Goal: Task Accomplishment & Management: Manage account settings

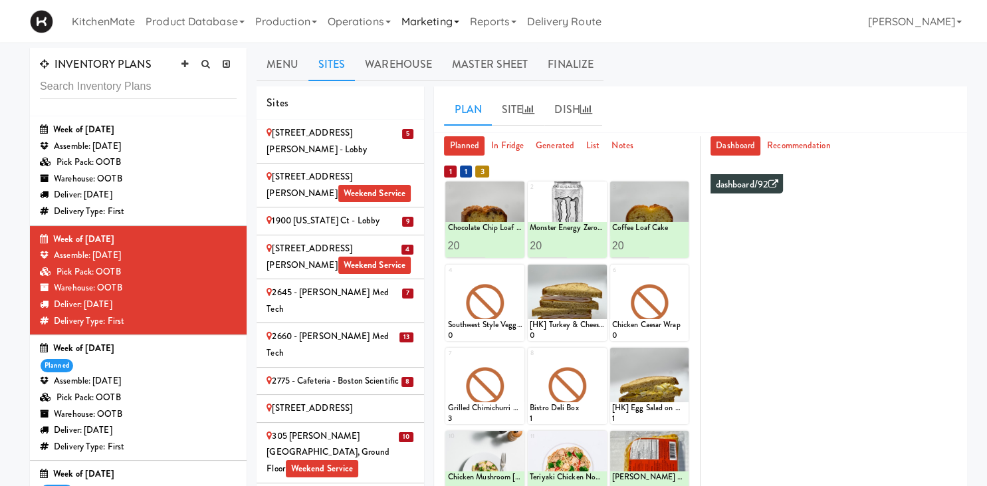
click at [442, 23] on link "Marketing" at bounding box center [430, 21] width 68 height 43
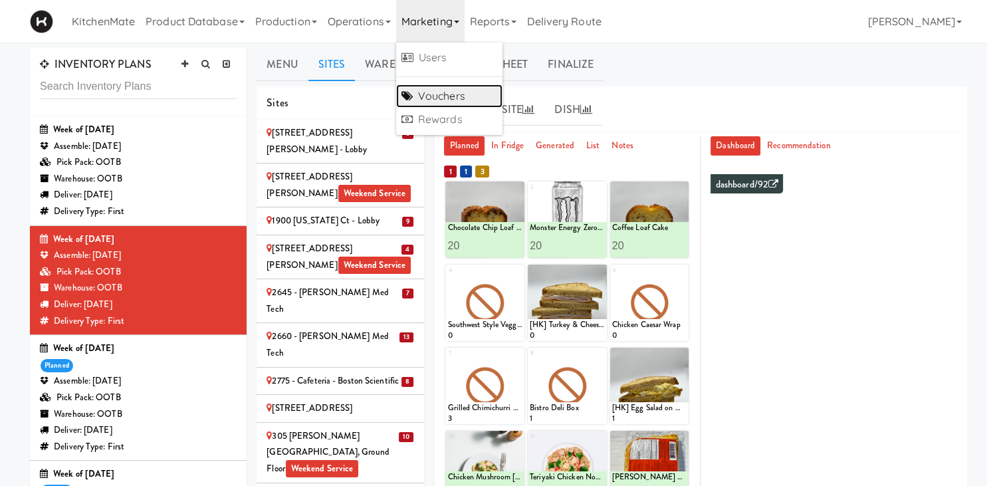
click at [467, 94] on link "Vouchers" at bounding box center [449, 96] width 106 height 24
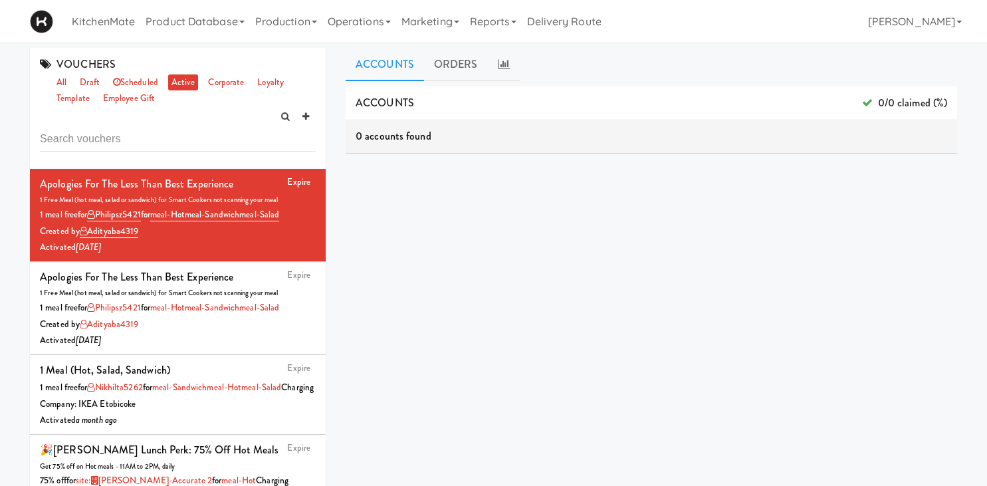
click at [195, 134] on input "text" at bounding box center [178, 139] width 276 height 25
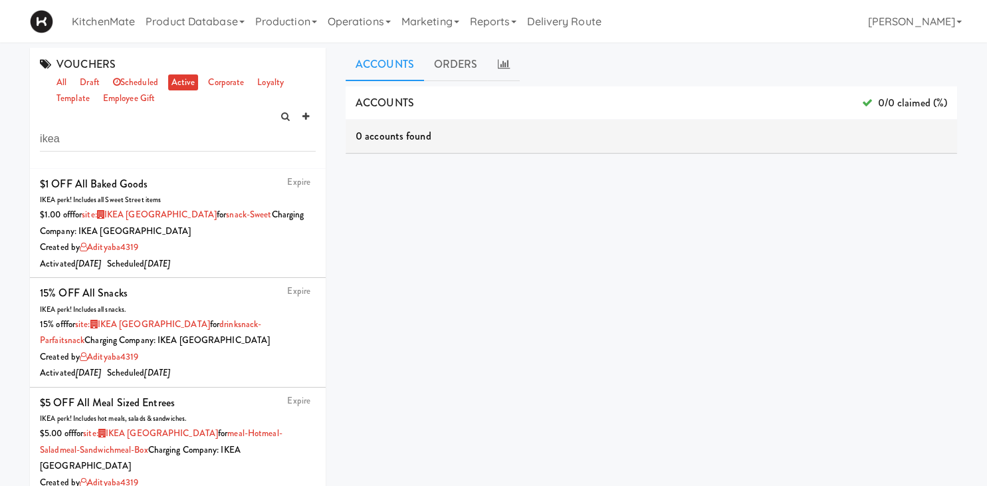
type input "ikea"
click at [179, 83] on link "active" at bounding box center [183, 82] width 31 height 17
click at [154, 141] on input "ikea" at bounding box center [178, 139] width 276 height 25
click at [58, 80] on link "all" at bounding box center [61, 82] width 17 height 17
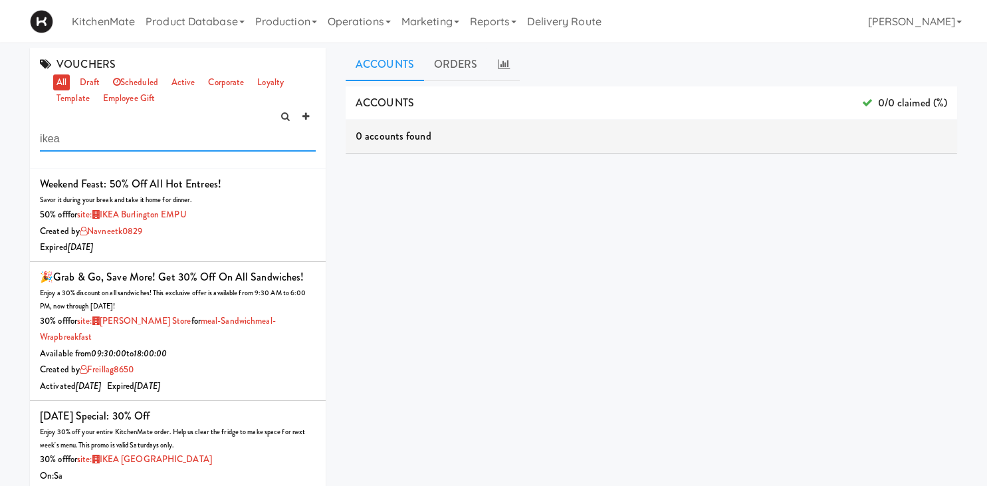
click at [100, 138] on input "ikea" at bounding box center [178, 139] width 276 height 25
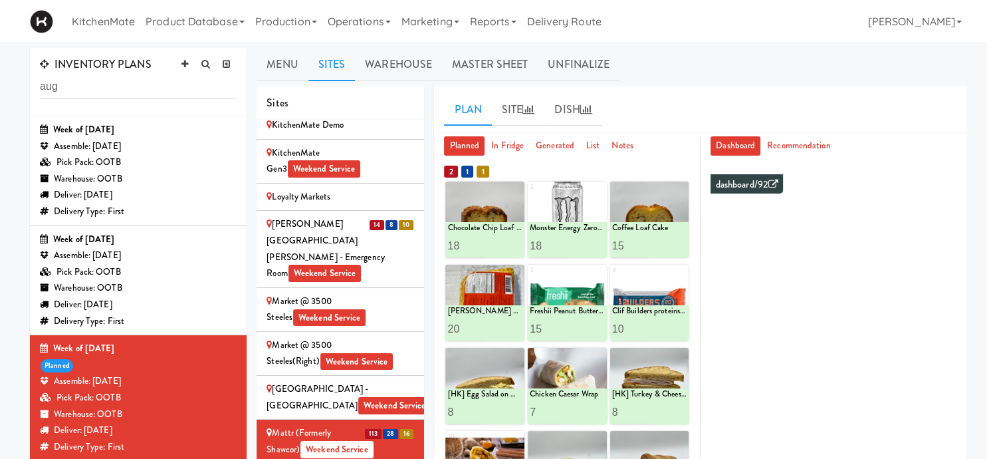
scroll to position [1553, 0]
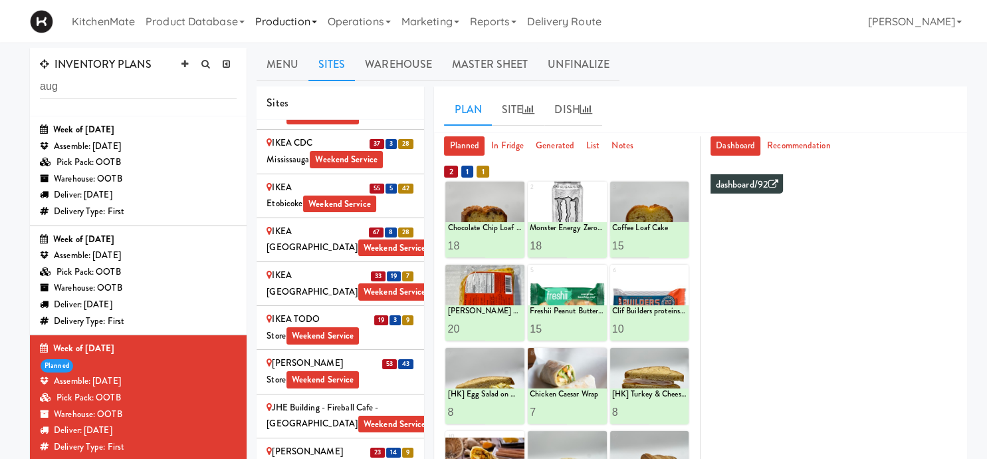
click at [317, 23] on icon at bounding box center [314, 22] width 5 height 3
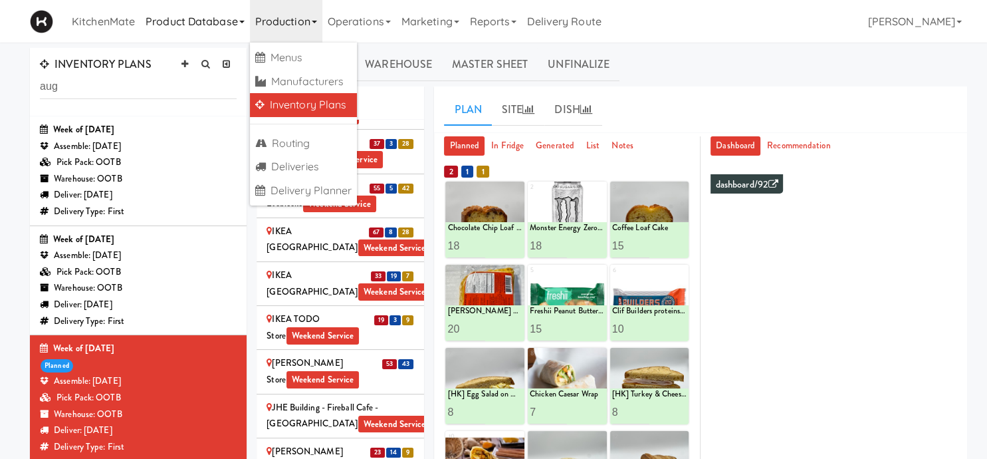
click at [227, 1] on link "Product Database" at bounding box center [195, 21] width 110 height 43
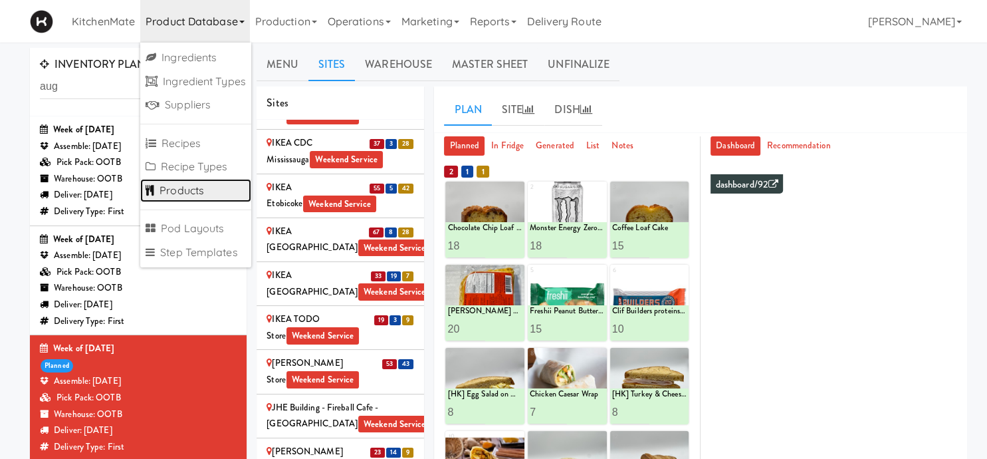
click at [215, 192] on link "Products" at bounding box center [195, 191] width 111 height 24
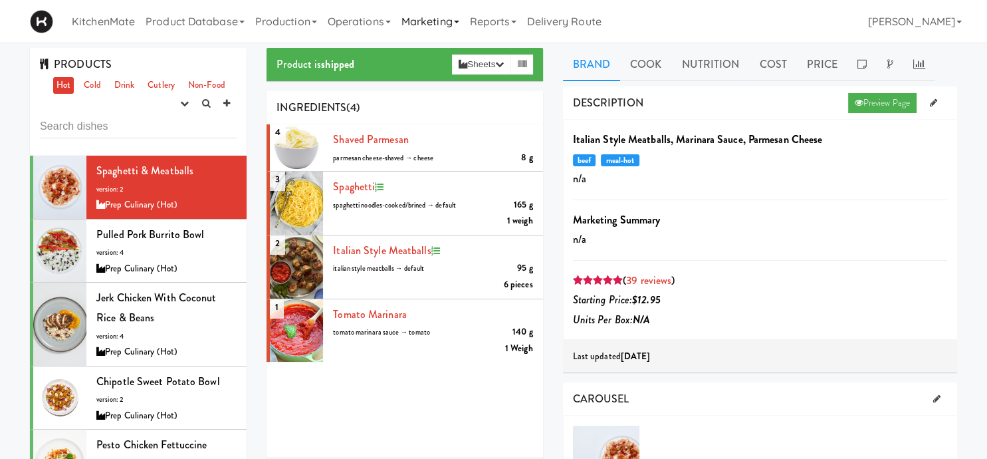
click at [443, 20] on link "Marketing" at bounding box center [430, 21] width 68 height 43
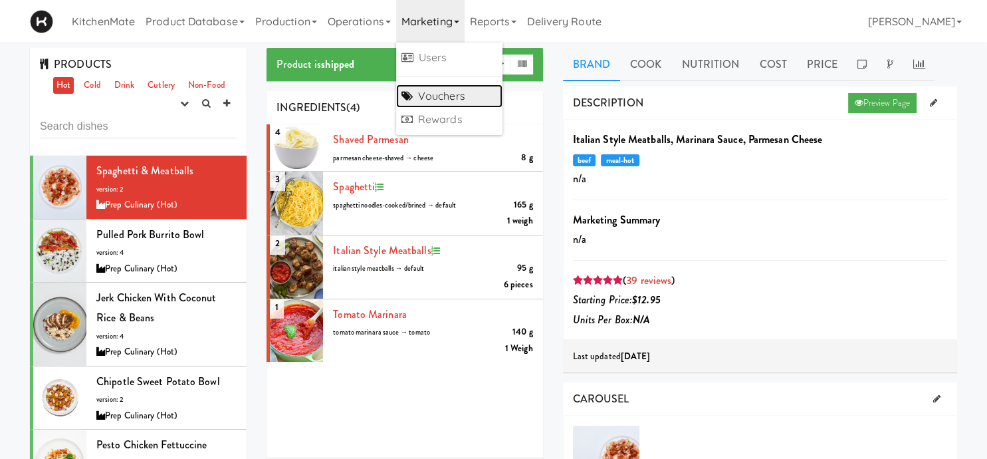
click at [451, 94] on link "Vouchers" at bounding box center [449, 96] width 106 height 24
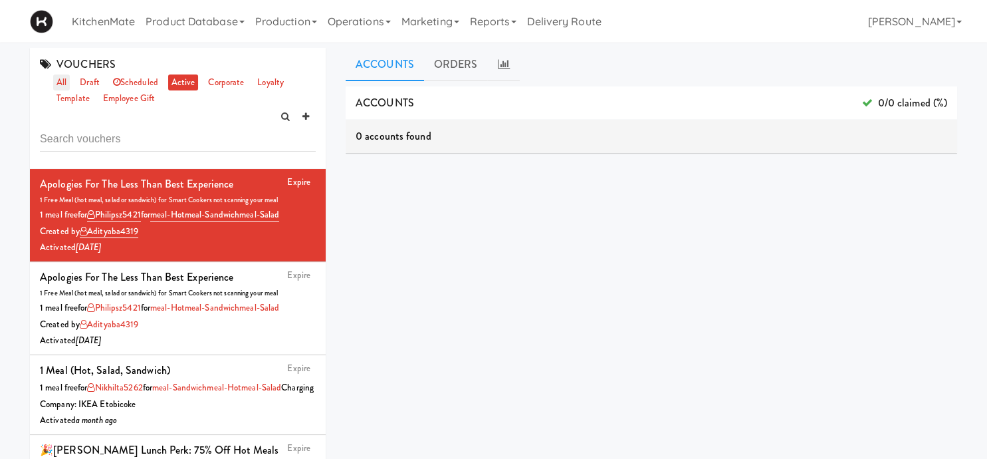
click at [62, 84] on link "all" at bounding box center [61, 82] width 17 height 17
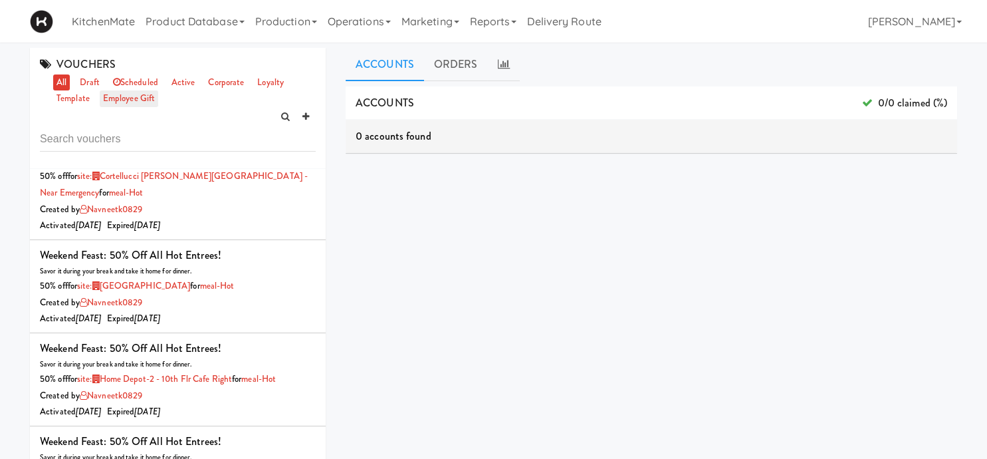
scroll to position [92, 0]
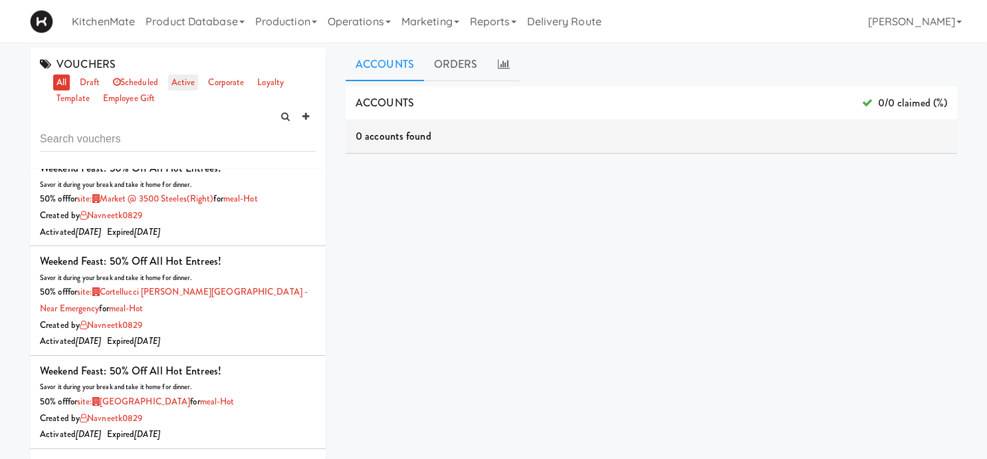
click at [181, 77] on link "active" at bounding box center [183, 82] width 31 height 17
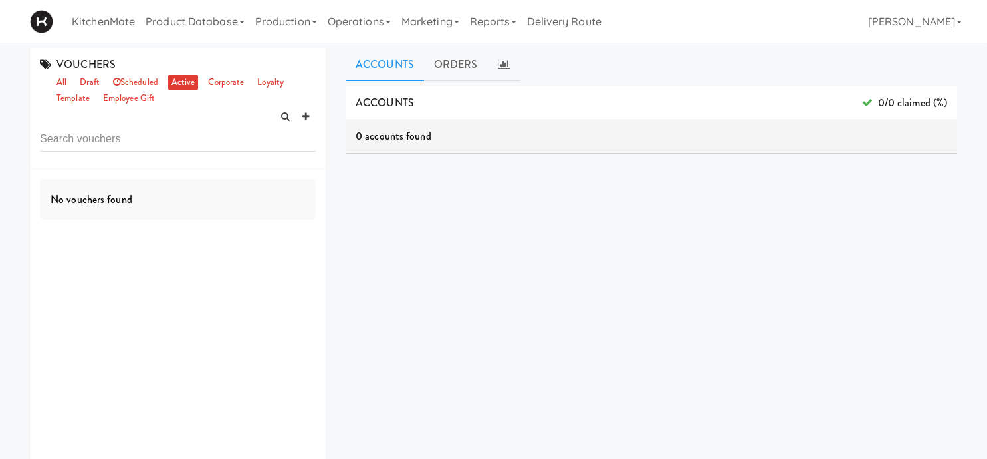
scroll to position [0, 0]
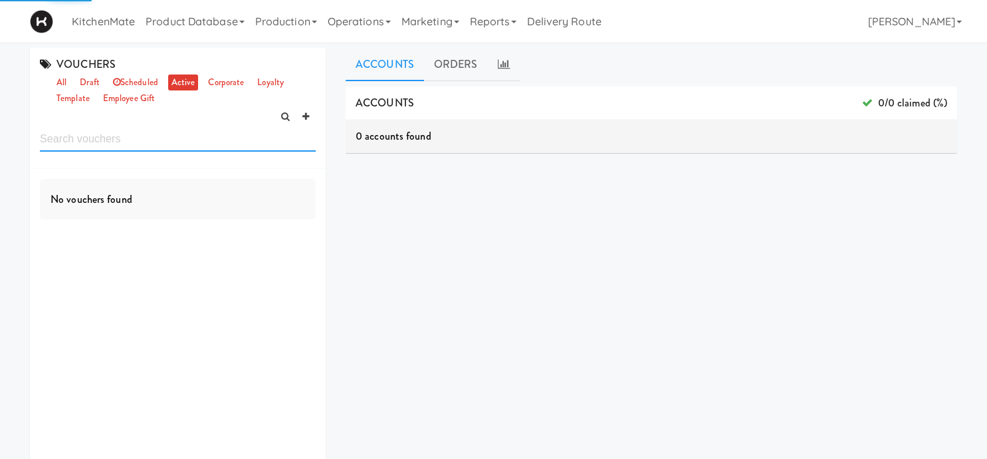
click at [182, 136] on input "text" at bounding box center [178, 139] width 276 height 25
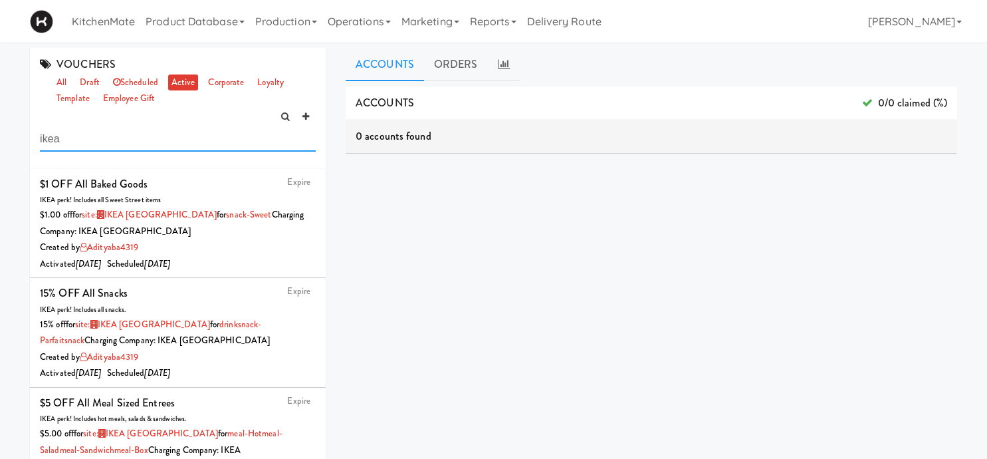
type input "ikea"
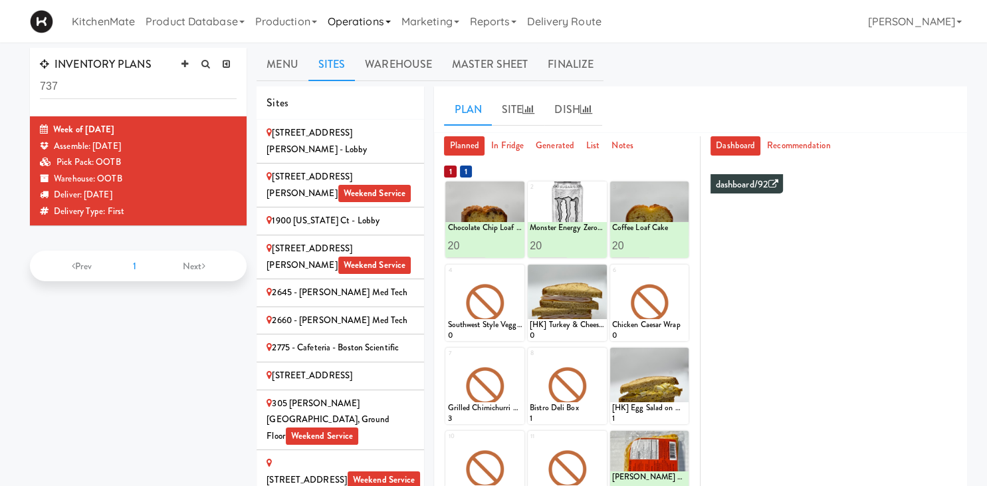
click at [361, 25] on link "Operations" at bounding box center [359, 21] width 74 height 43
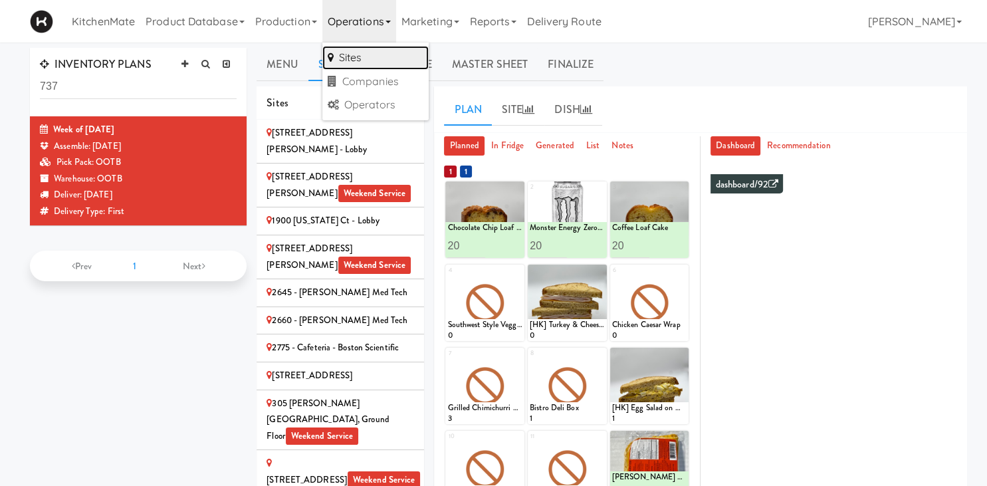
click at [388, 60] on link "Sites" at bounding box center [375, 58] width 106 height 24
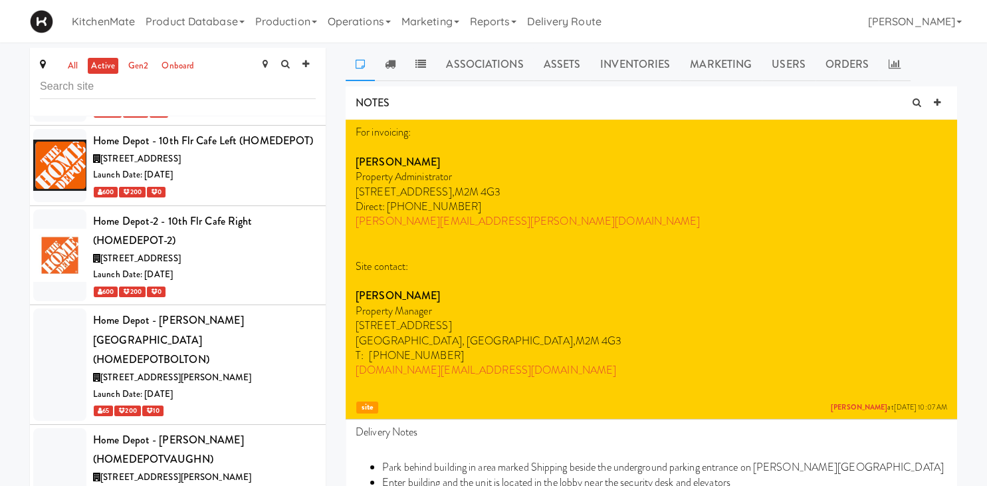
scroll to position [3423, 0]
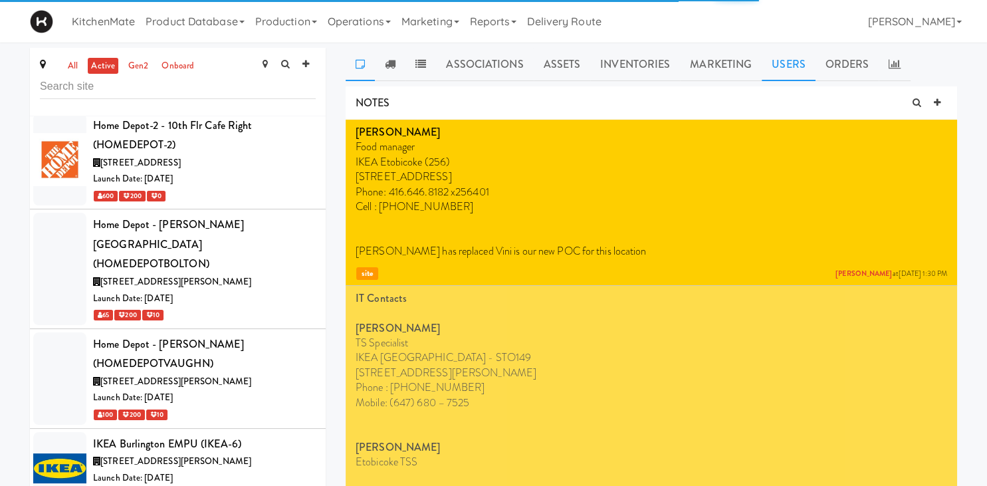
click at [780, 62] on link "Users" at bounding box center [789, 64] width 54 height 33
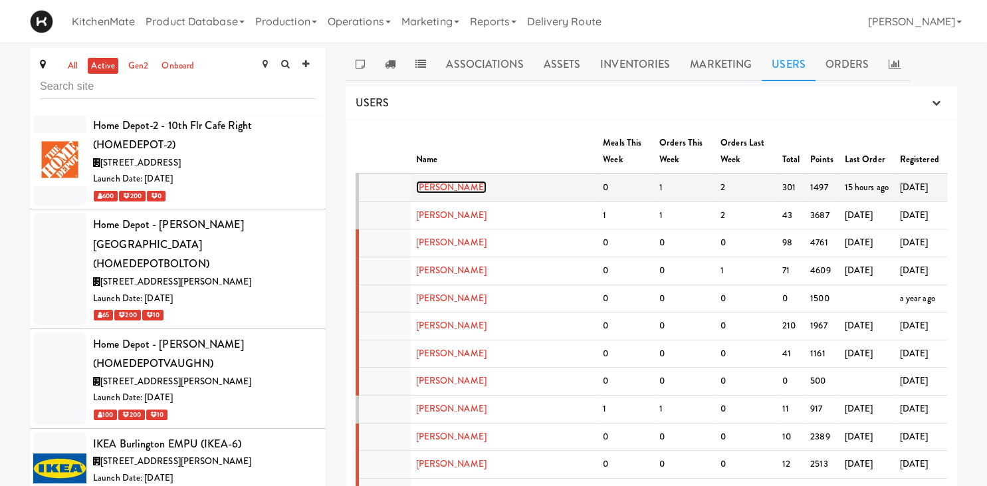
click at [436, 192] on link "[PERSON_NAME]" at bounding box center [451, 187] width 70 height 13
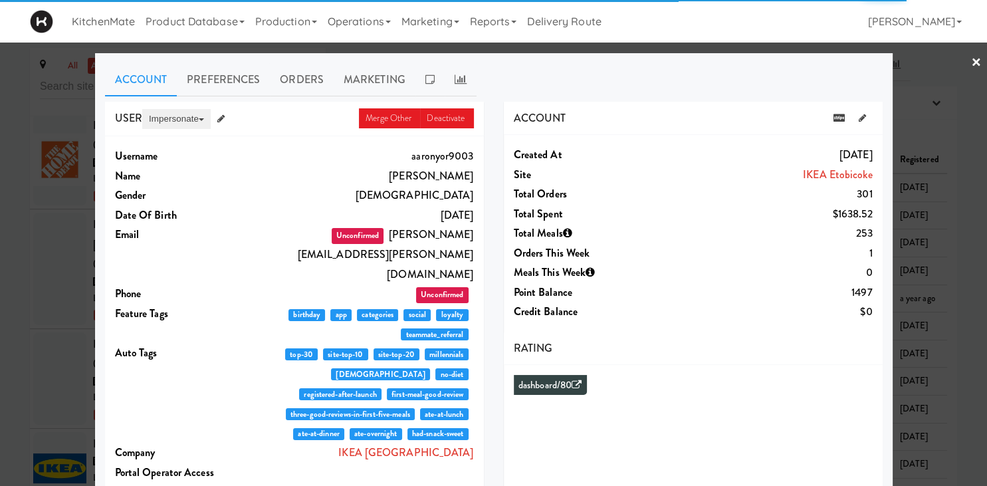
click at [172, 119] on button "Impersonate" at bounding box center [176, 119] width 68 height 20
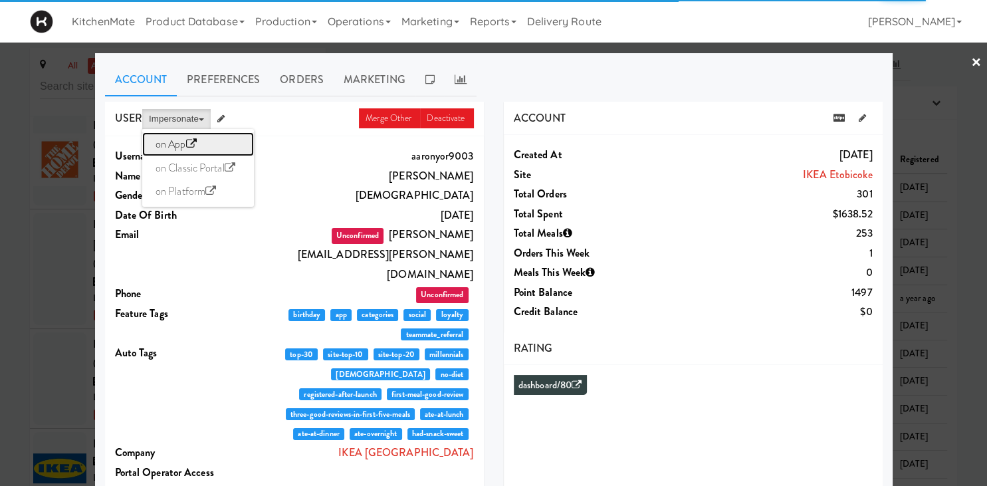
click at [173, 145] on link "on App" at bounding box center [198, 144] width 112 height 24
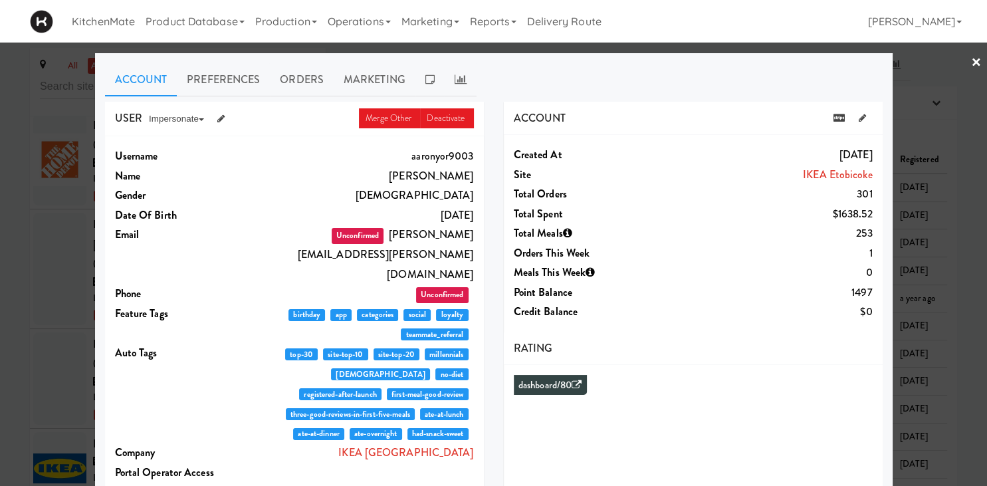
click at [70, 265] on div at bounding box center [493, 243] width 987 height 486
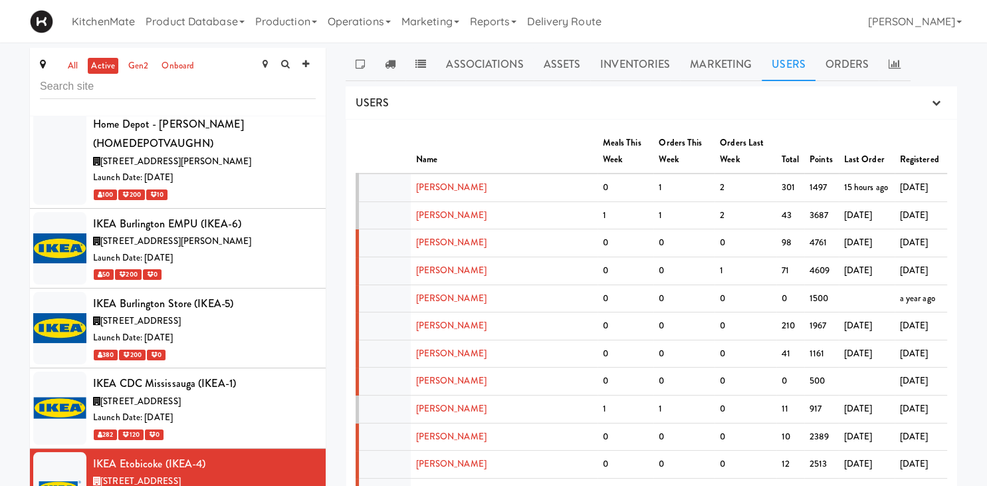
scroll to position [3701, 0]
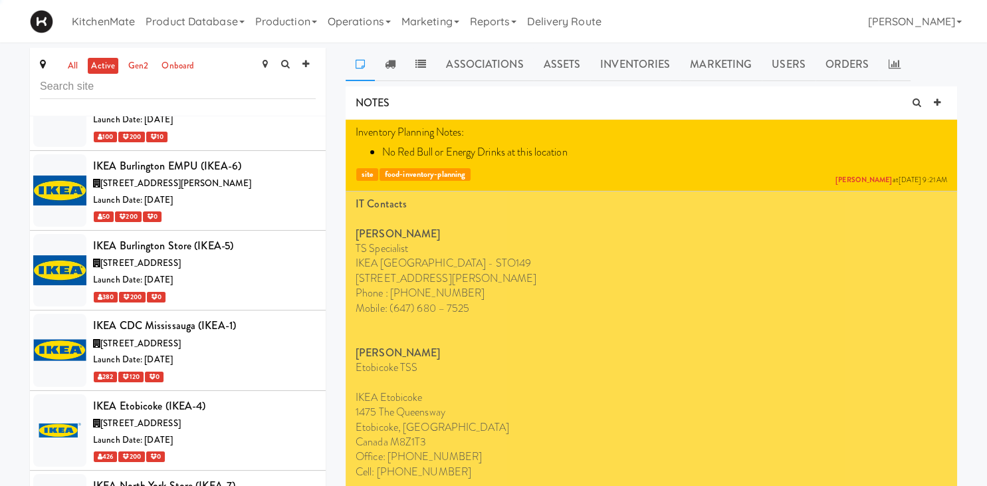
scroll to position [3794, 0]
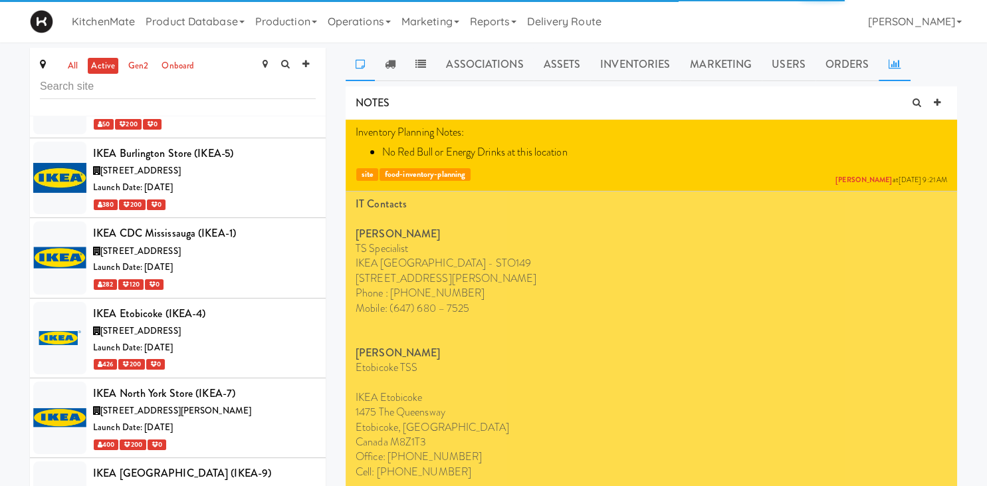
click at [887, 57] on link at bounding box center [895, 64] width 32 height 33
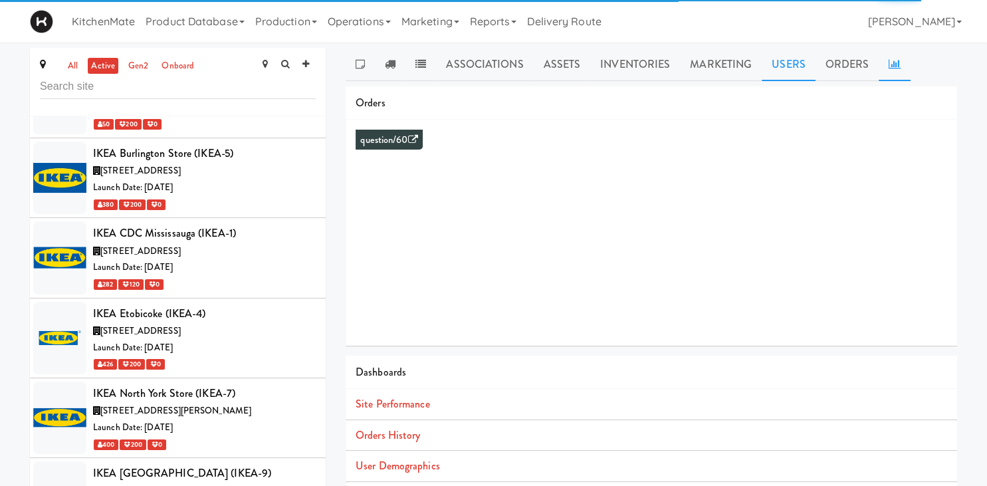
click at [783, 55] on link "Users" at bounding box center [789, 64] width 54 height 33
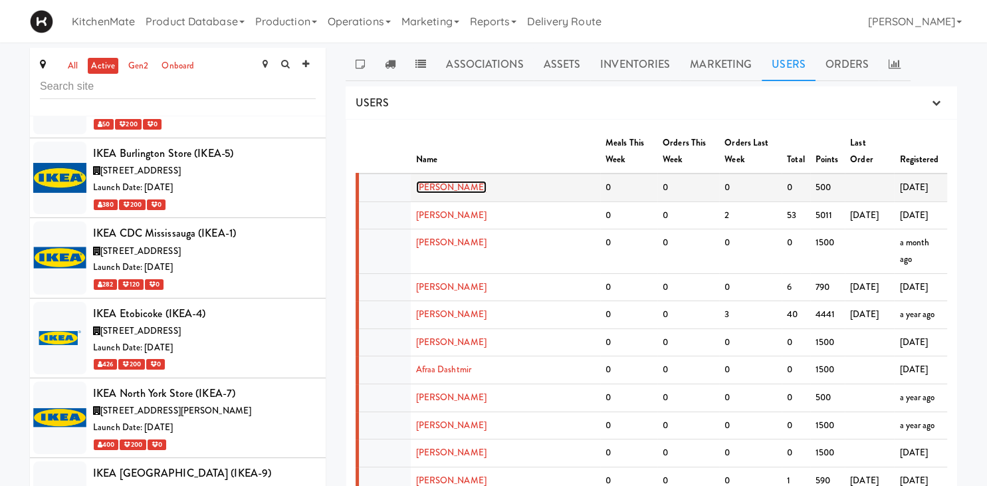
click at [446, 186] on link "[PERSON_NAME]" at bounding box center [451, 187] width 70 height 13
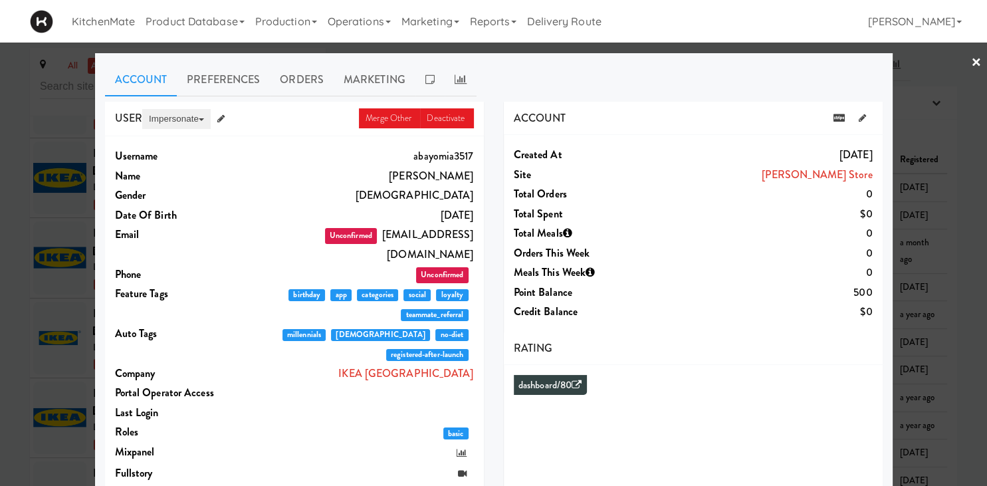
click at [176, 122] on button "Impersonate" at bounding box center [176, 119] width 68 height 20
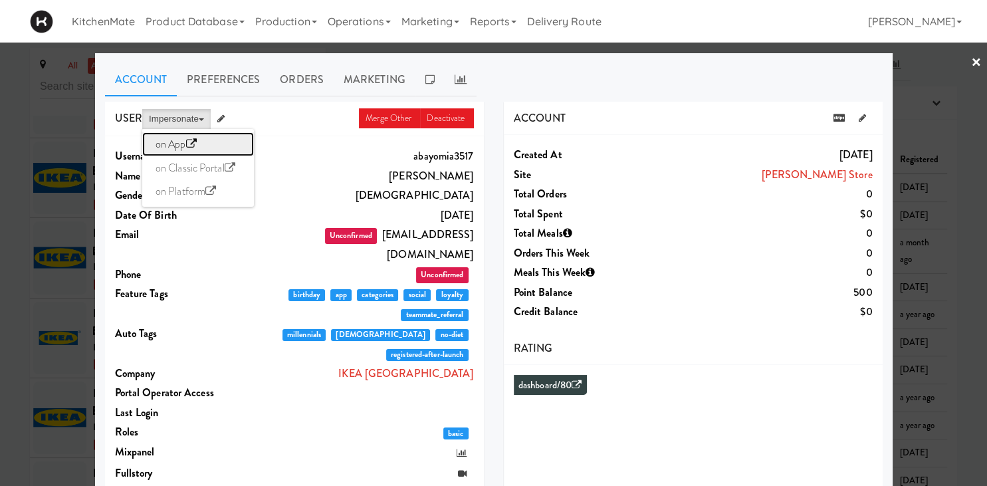
click at [168, 135] on link "on App" at bounding box center [198, 144] width 112 height 24
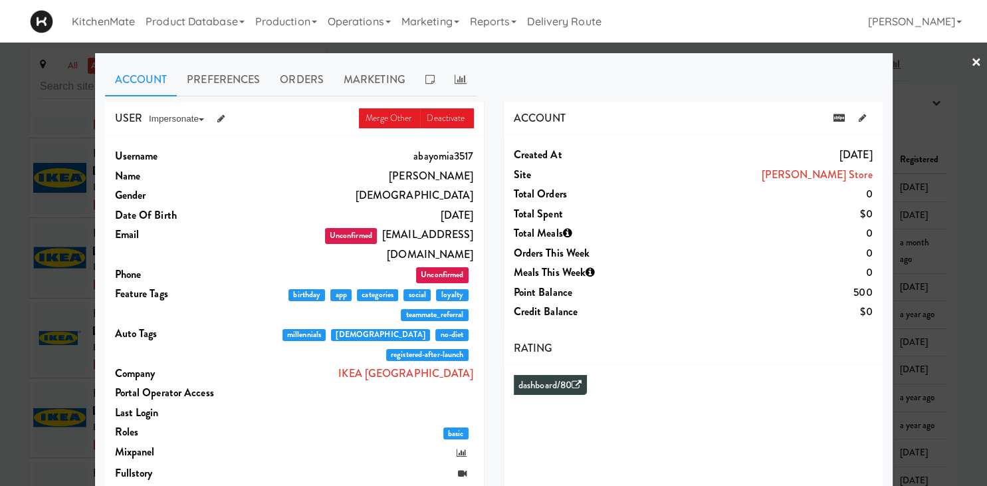
click at [67, 268] on div at bounding box center [493, 243] width 987 height 486
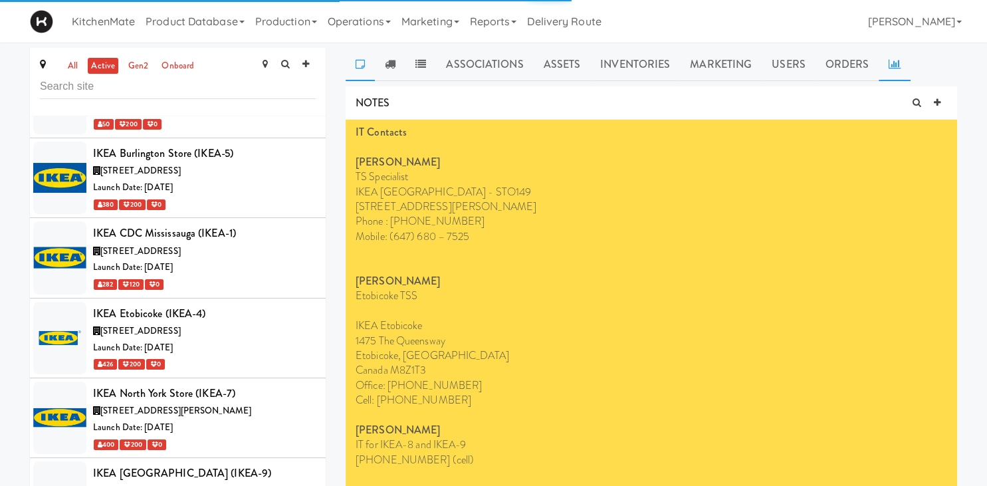
click at [889, 68] on icon at bounding box center [895, 63] width 12 height 11
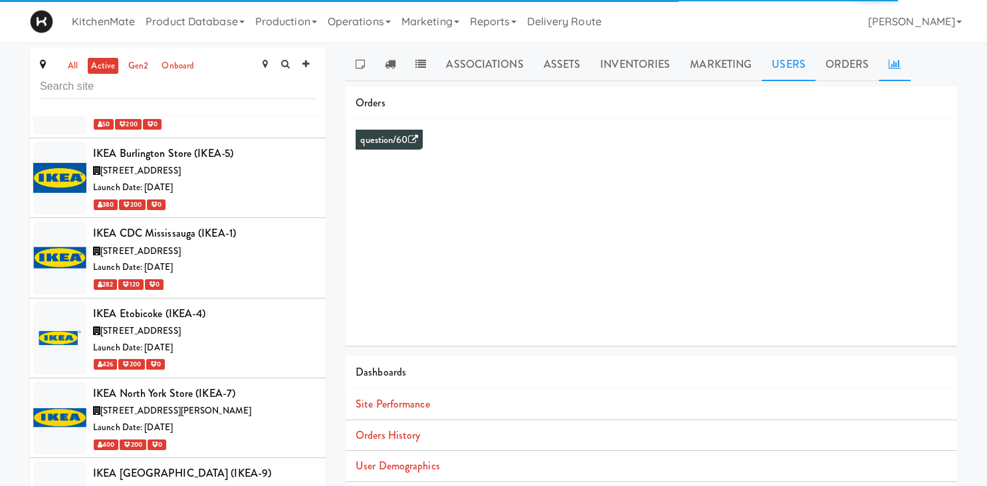
click at [774, 65] on link "Users" at bounding box center [789, 64] width 54 height 33
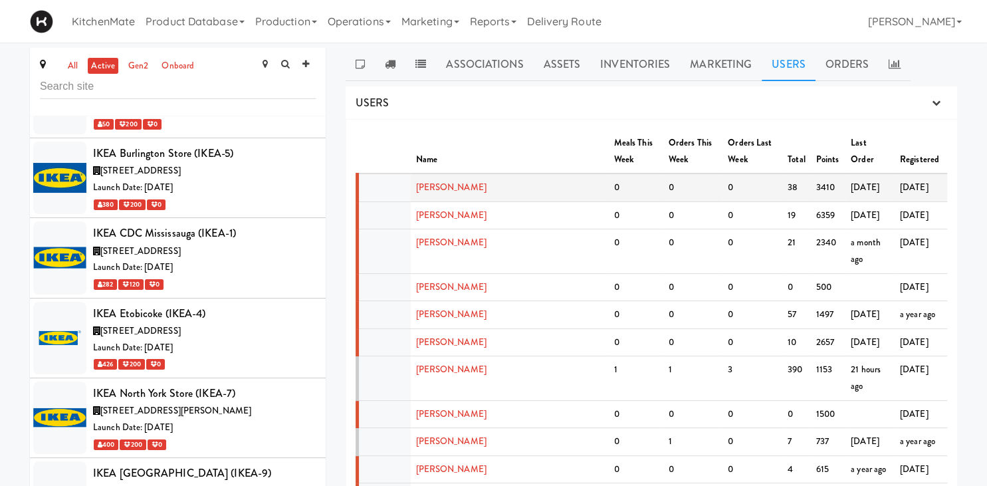
click at [460, 180] on td "[PERSON_NAME]" at bounding box center [510, 187] width 198 height 28
click at [460, 188] on link "[PERSON_NAME]" at bounding box center [451, 187] width 70 height 13
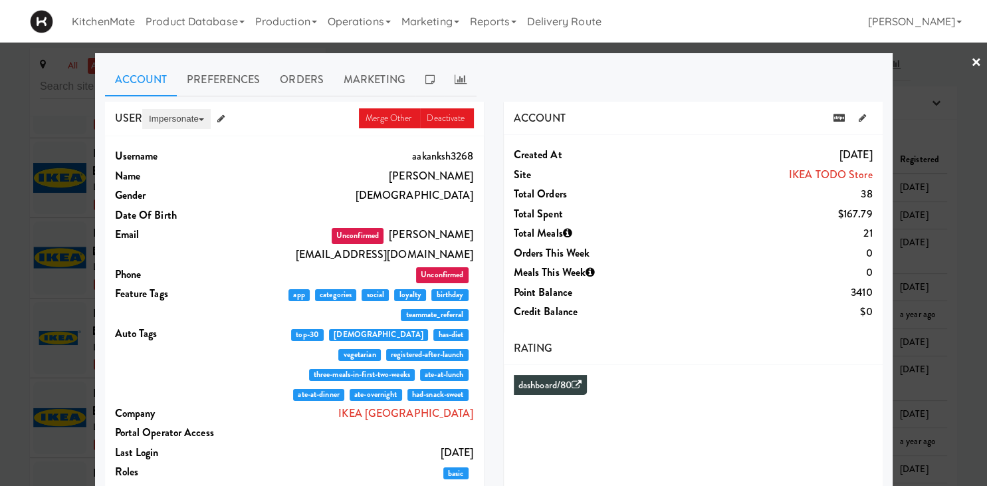
click at [177, 117] on button "Impersonate" at bounding box center [176, 119] width 68 height 20
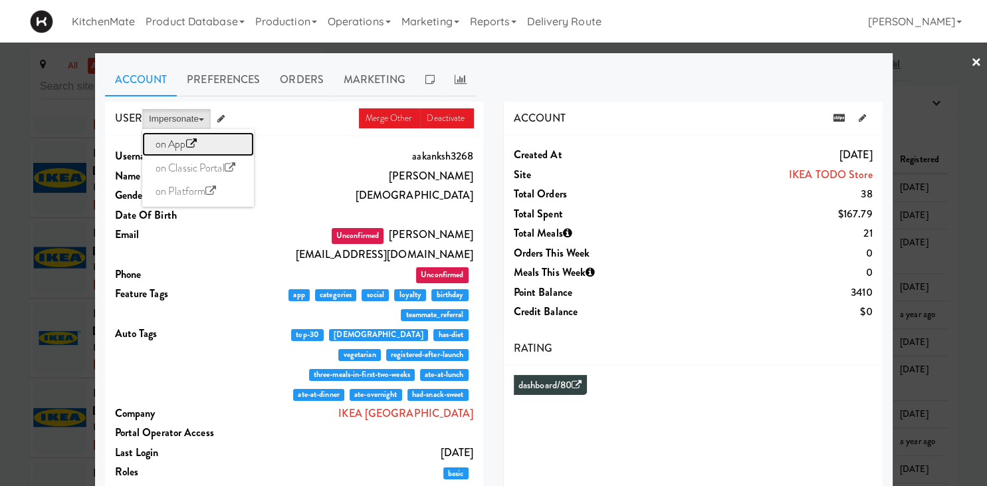
click at [181, 145] on link "on App" at bounding box center [198, 144] width 112 height 24
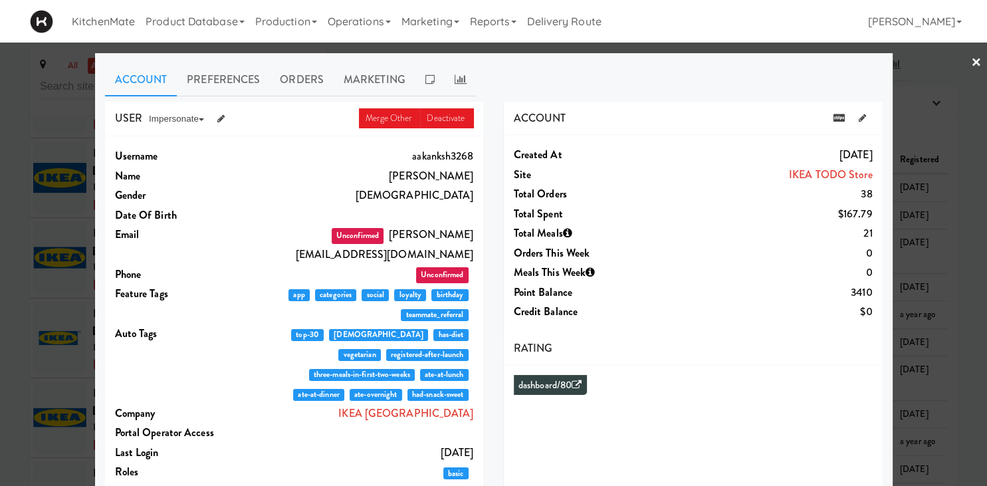
click at [43, 138] on div at bounding box center [493, 243] width 987 height 486
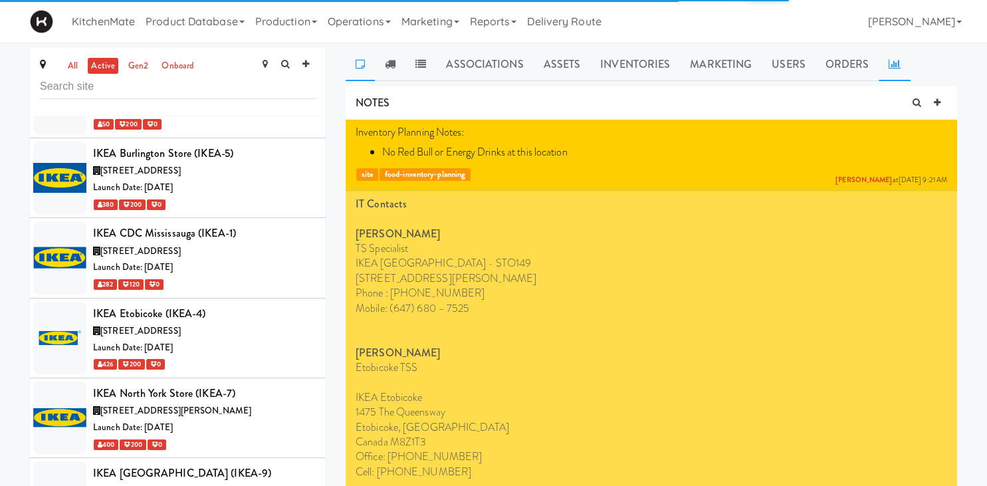
click at [891, 65] on icon at bounding box center [895, 63] width 12 height 11
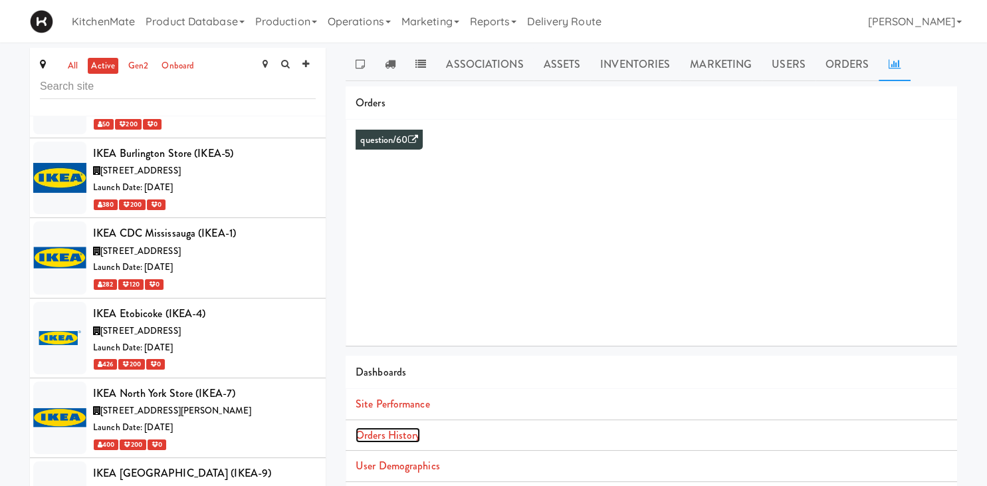
click at [380, 436] on link "Orders History" at bounding box center [388, 434] width 64 height 15
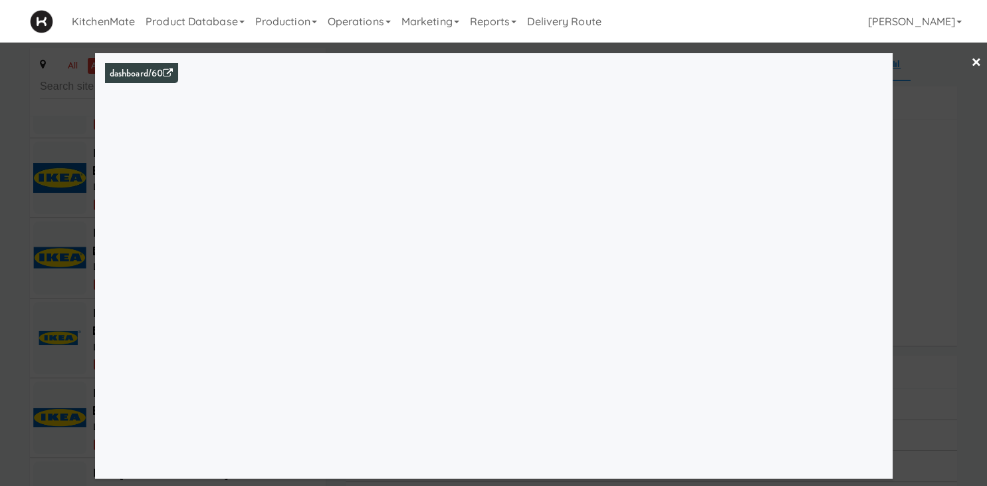
click at [54, 266] on div at bounding box center [493, 243] width 987 height 486
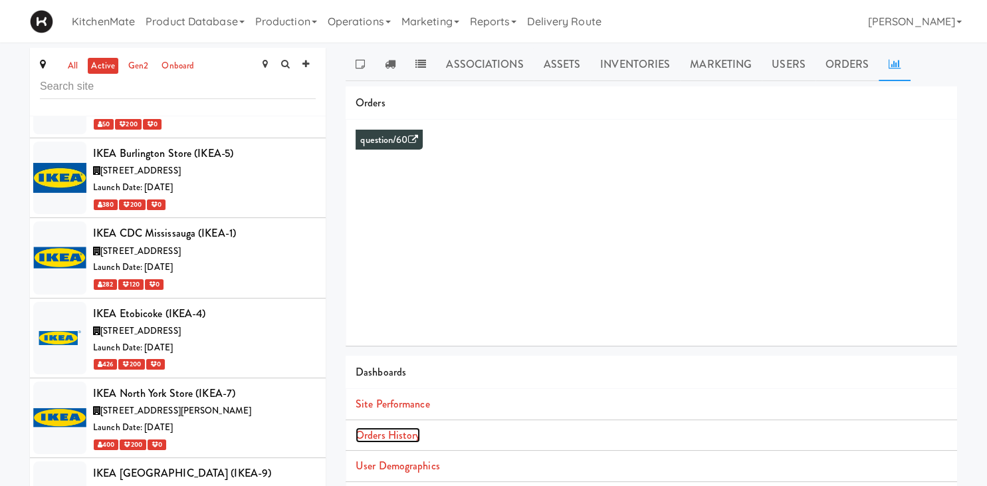
click at [364, 431] on link "Orders History" at bounding box center [388, 434] width 64 height 15
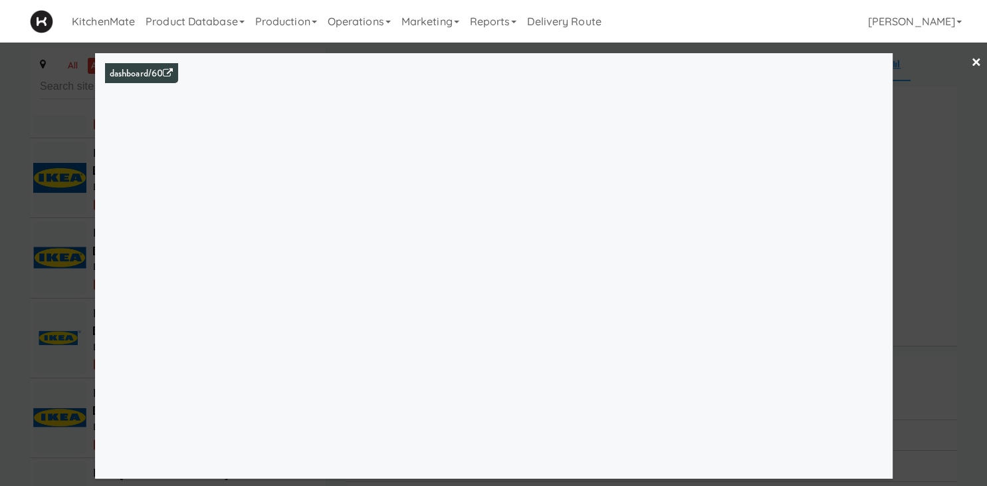
click at [15, 276] on div at bounding box center [493, 243] width 987 height 486
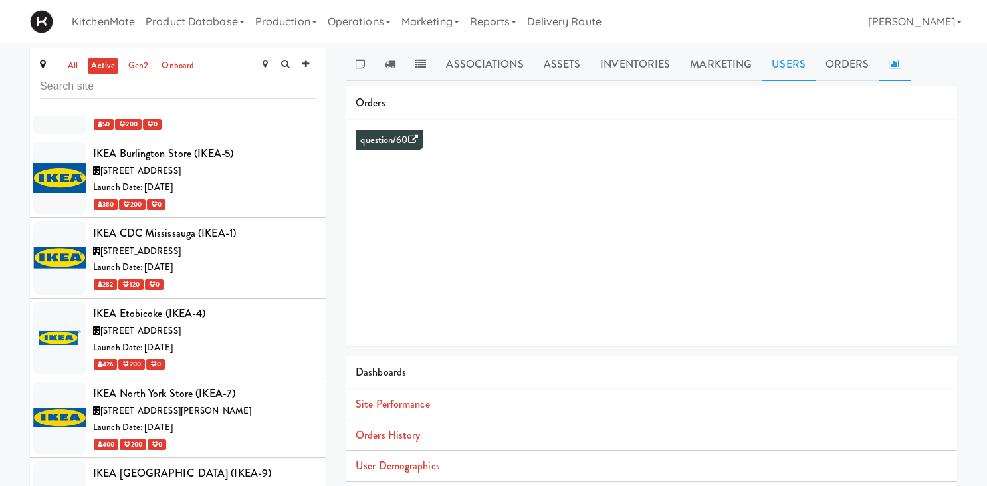
click at [778, 66] on link "Users" at bounding box center [789, 64] width 54 height 33
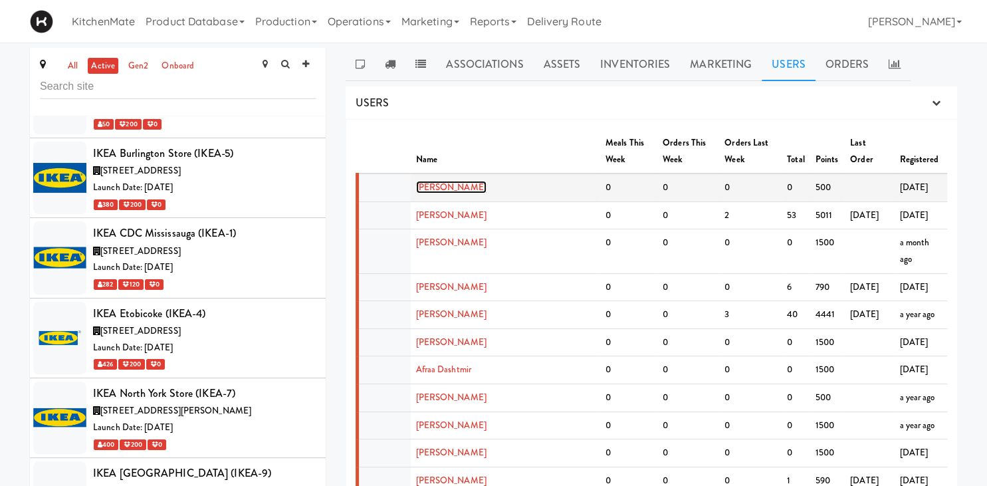
click at [442, 187] on link "[PERSON_NAME]" at bounding box center [451, 187] width 70 height 13
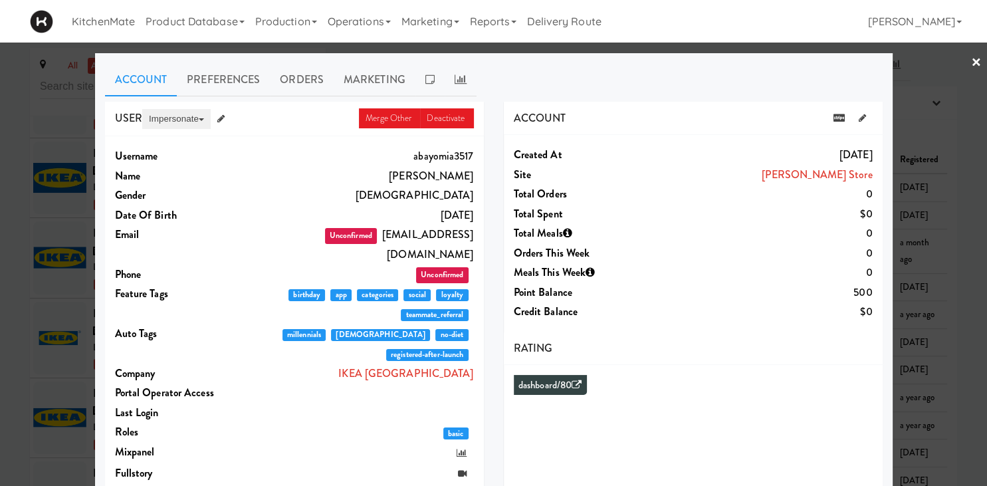
click at [178, 119] on button "Impersonate" at bounding box center [176, 119] width 68 height 20
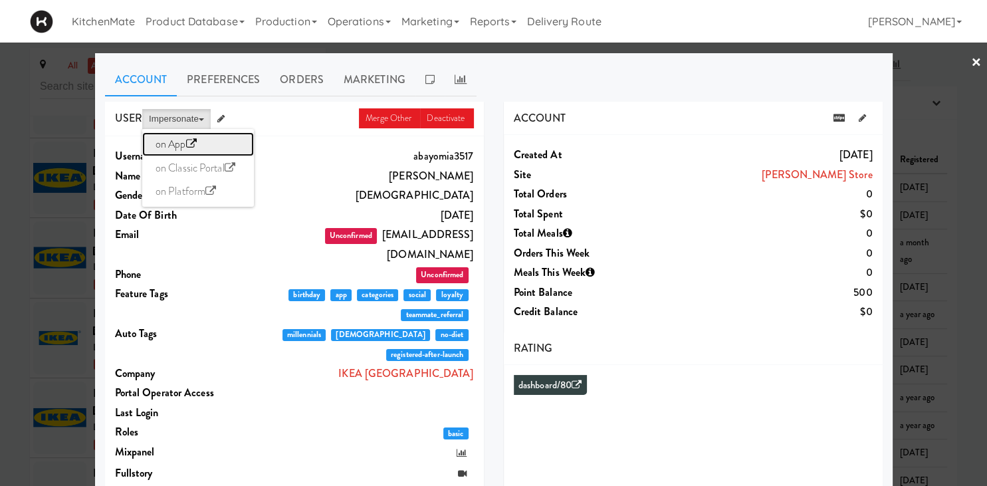
click at [174, 144] on link "on App" at bounding box center [198, 144] width 112 height 24
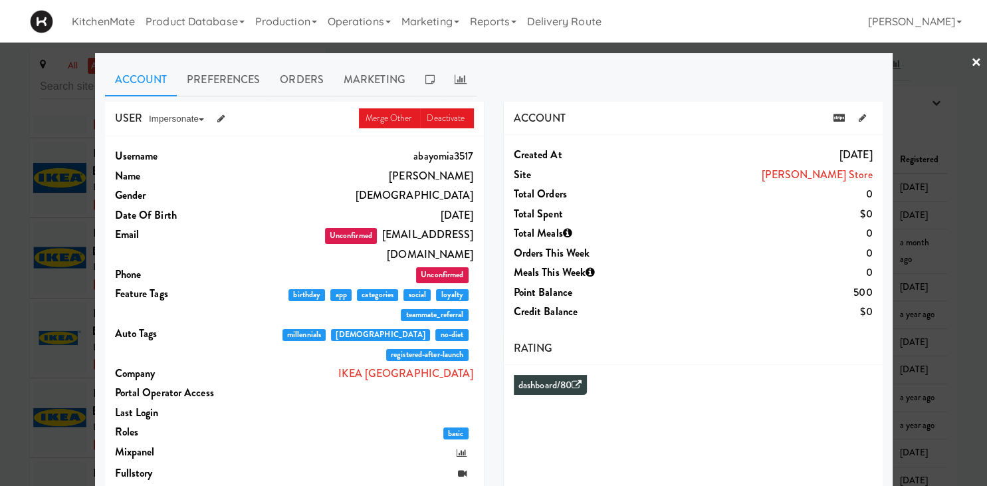
click at [67, 217] on div at bounding box center [493, 243] width 987 height 486
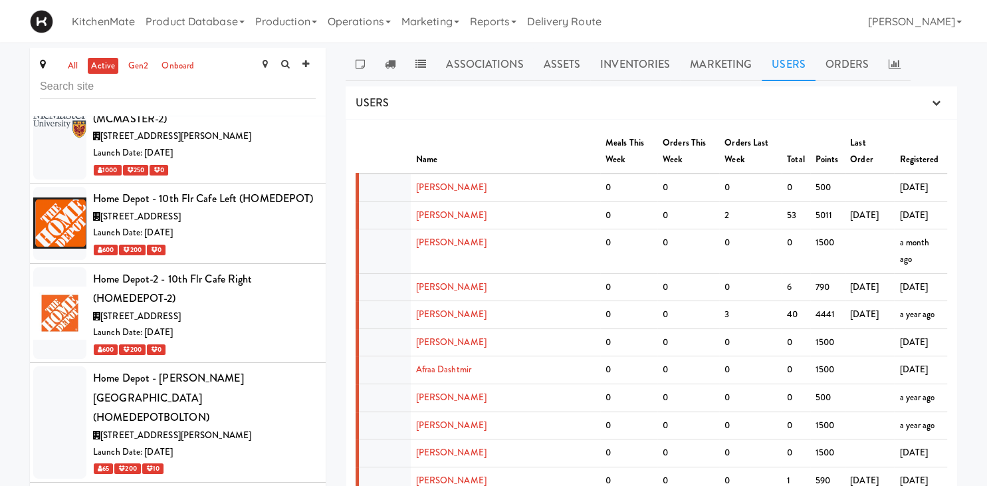
scroll to position [3239, 0]
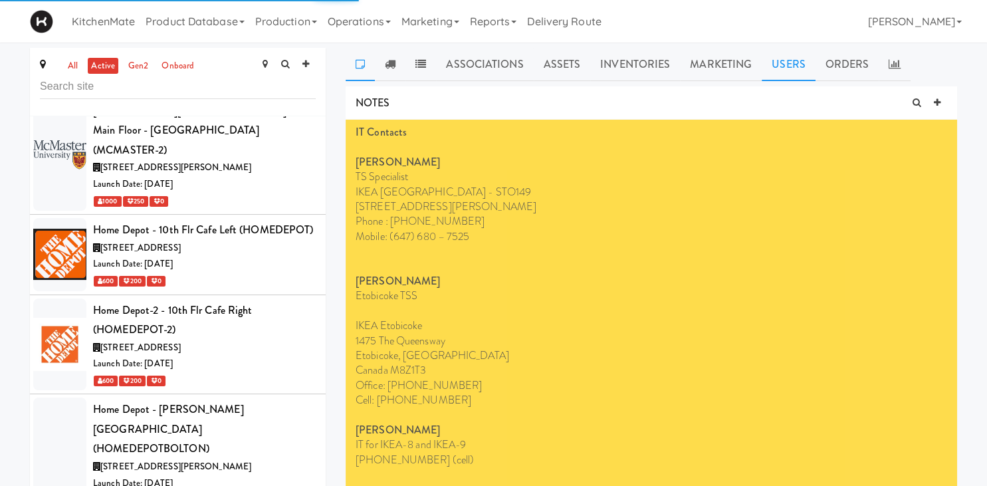
click at [777, 60] on link "Users" at bounding box center [789, 64] width 54 height 33
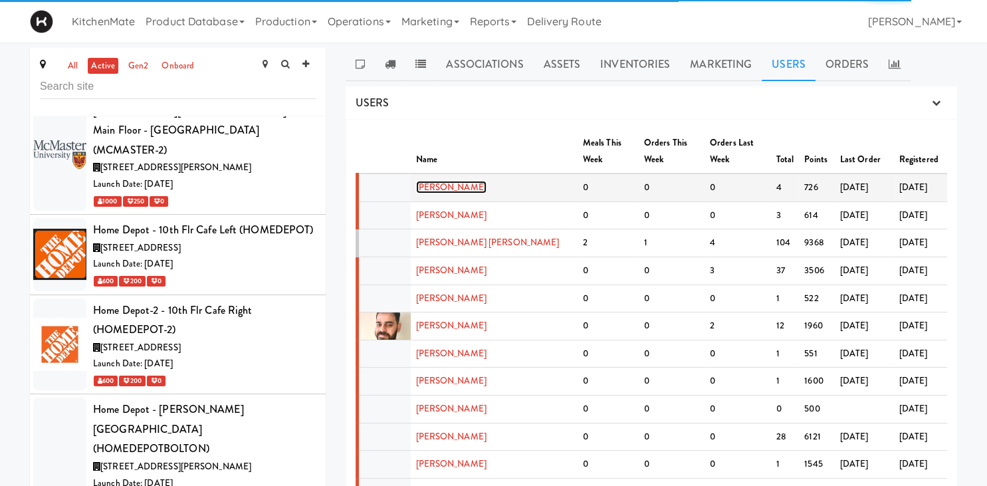
click at [464, 181] on link "[PERSON_NAME]" at bounding box center [451, 187] width 70 height 13
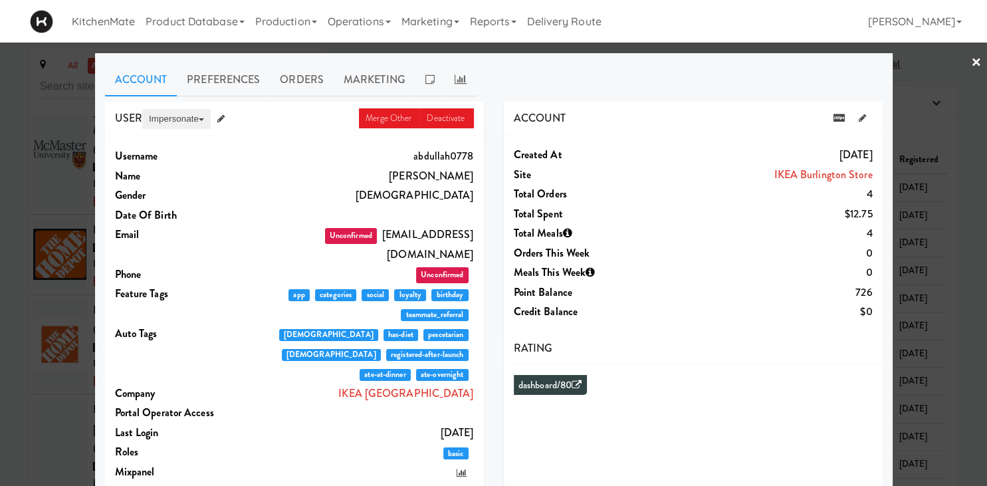
click at [173, 123] on button "Impersonate" at bounding box center [176, 119] width 68 height 20
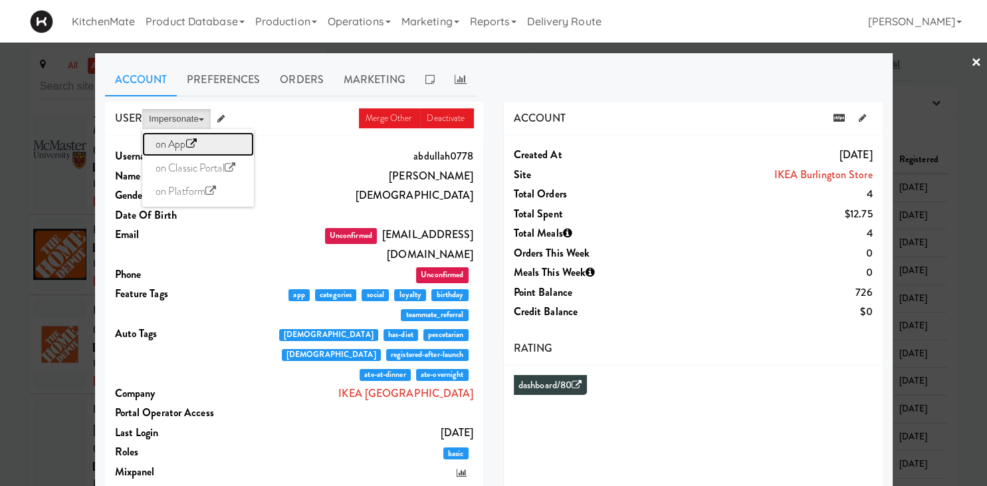
click at [165, 147] on link "on App" at bounding box center [198, 144] width 112 height 24
